Goal: Information Seeking & Learning: Learn about a topic

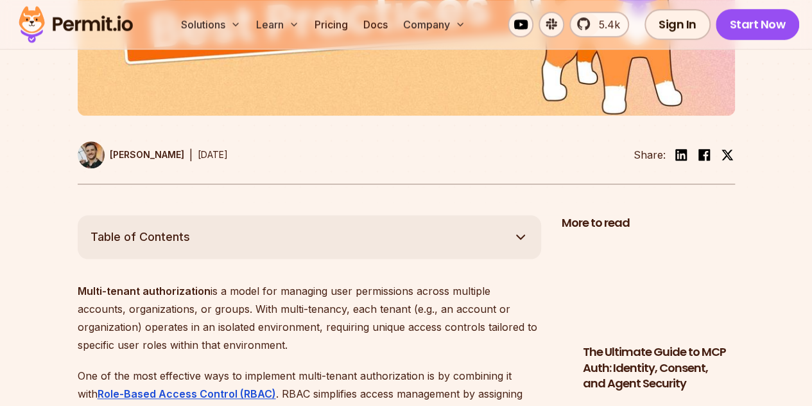
scroll to position [572, 0]
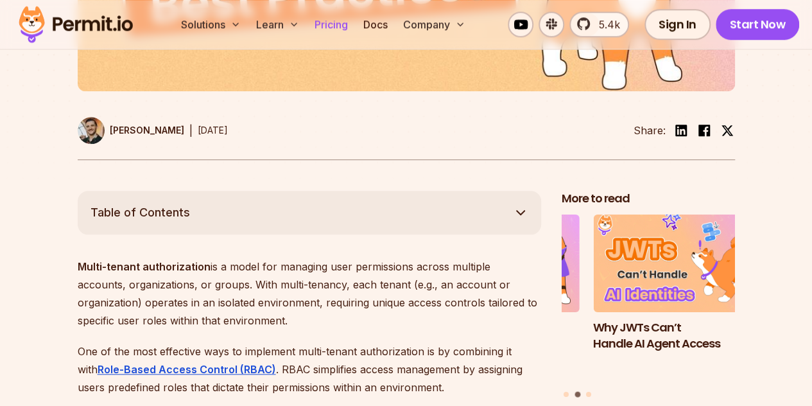
click at [333, 28] on link "Pricing" at bounding box center [332, 25] width 44 height 26
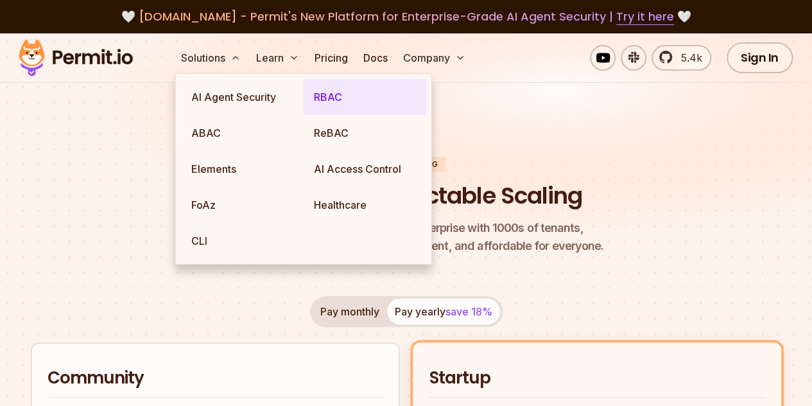
click at [328, 92] on link "RBAC" at bounding box center [365, 97] width 123 height 36
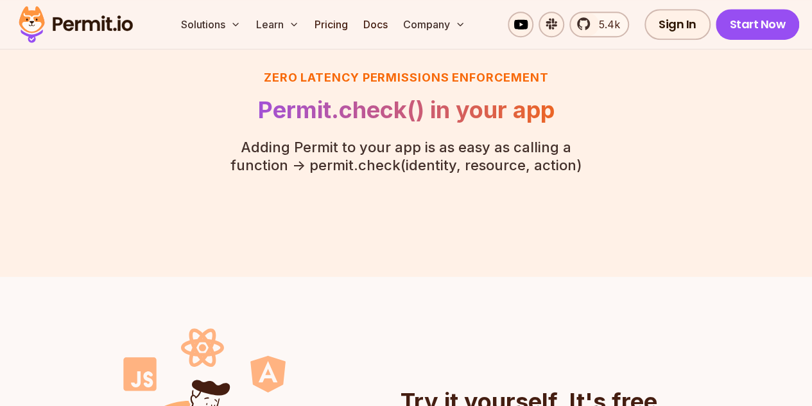
scroll to position [2800, 0]
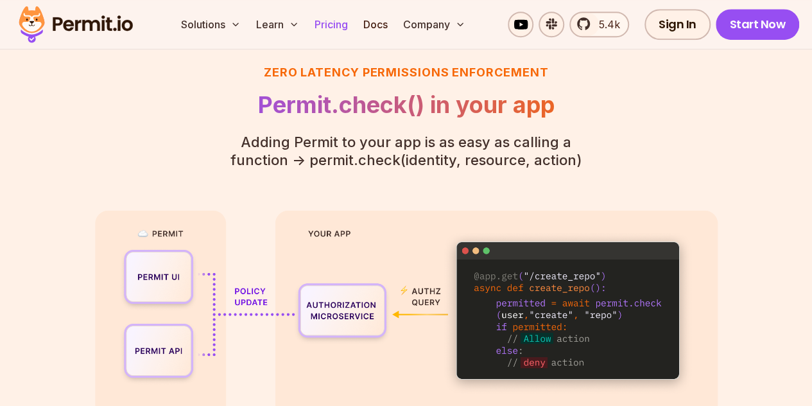
click at [328, 24] on link "Pricing" at bounding box center [332, 25] width 44 height 26
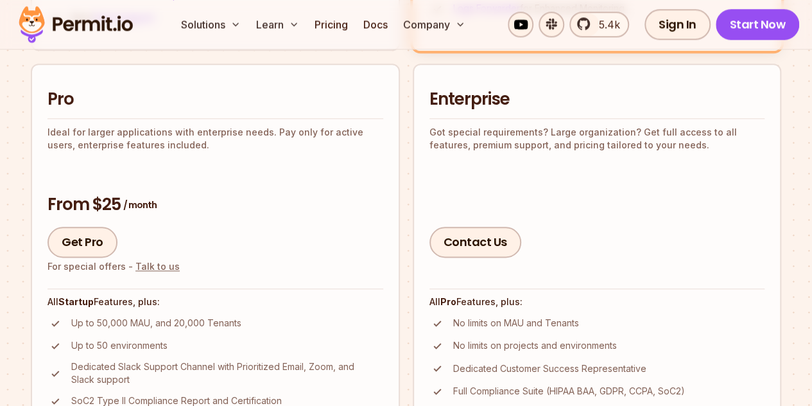
scroll to position [758, 0]
